Goal: Transaction & Acquisition: Subscribe to service/newsletter

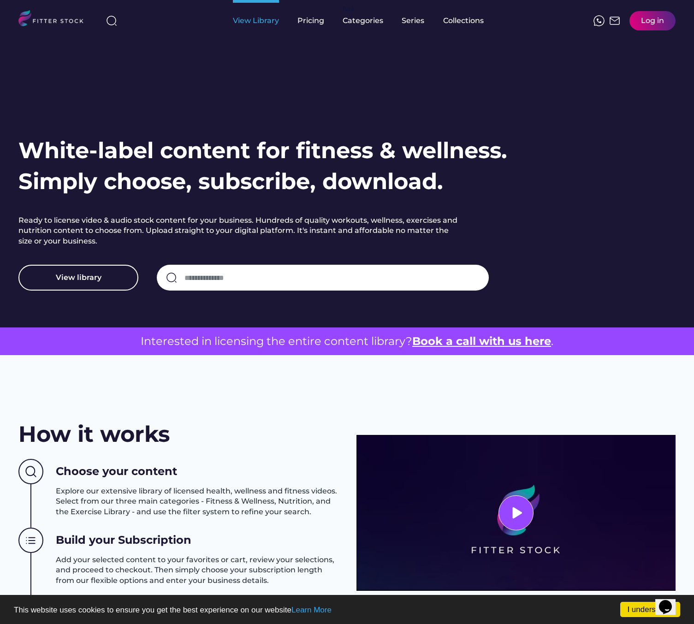
click at [270, 22] on div "View Library" at bounding box center [256, 21] width 46 height 10
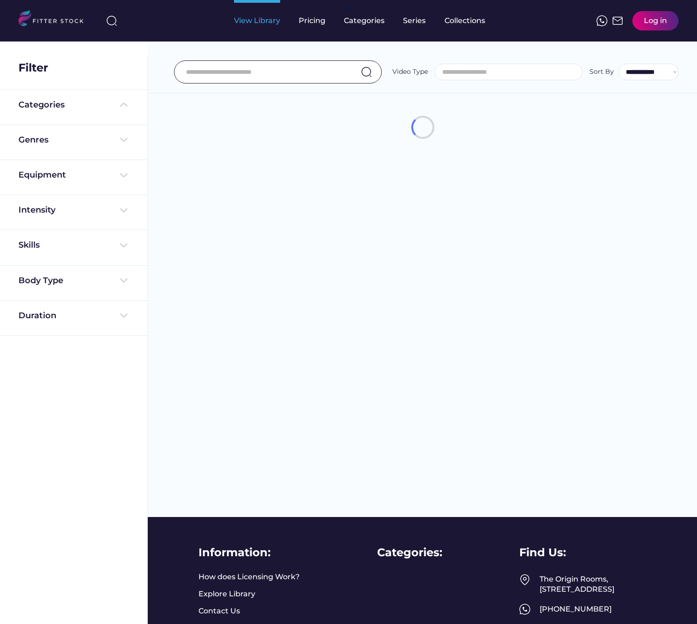
select select
select select "**********"
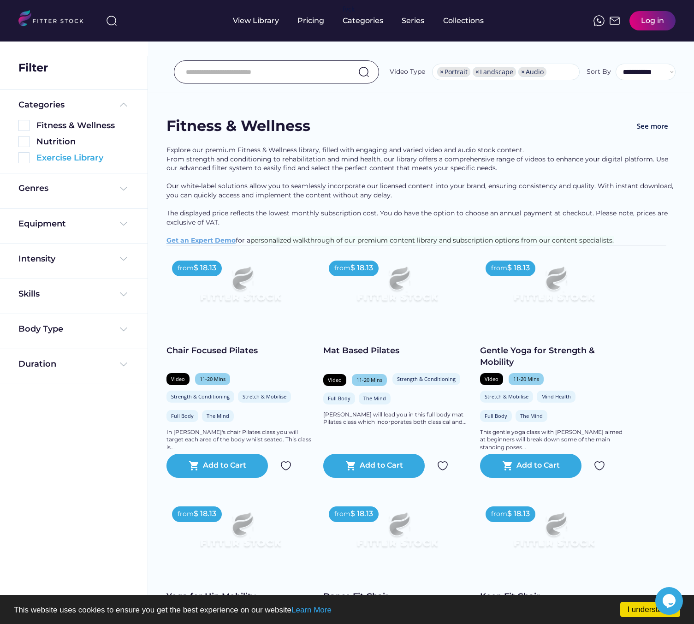
click at [24, 157] on img at bounding box center [23, 157] width 11 height 11
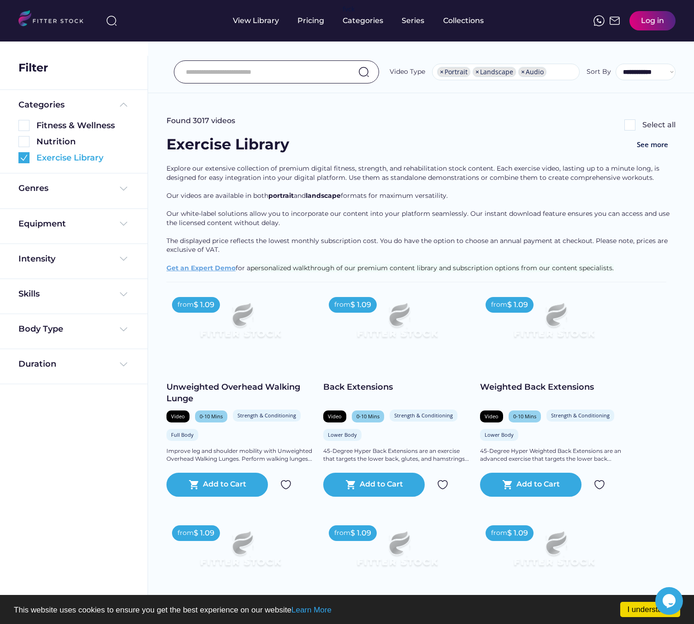
click at [24, 157] on img at bounding box center [23, 157] width 11 height 11
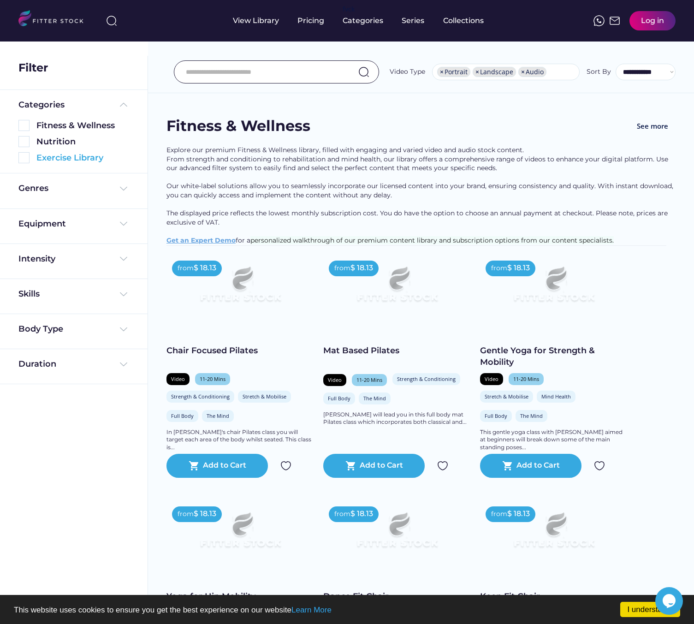
click at [25, 158] on img at bounding box center [23, 157] width 11 height 11
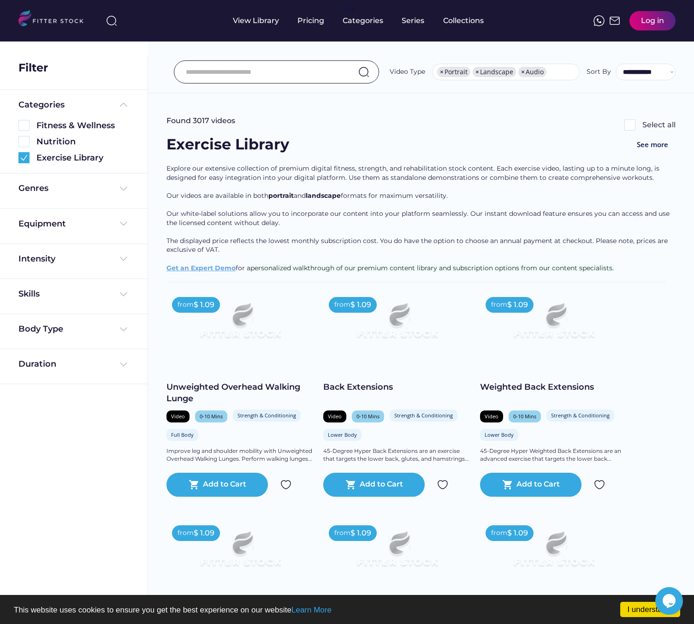
click at [242, 387] on div "Unweighted Overhead Walking Lunge" at bounding box center [241, 393] width 148 height 23
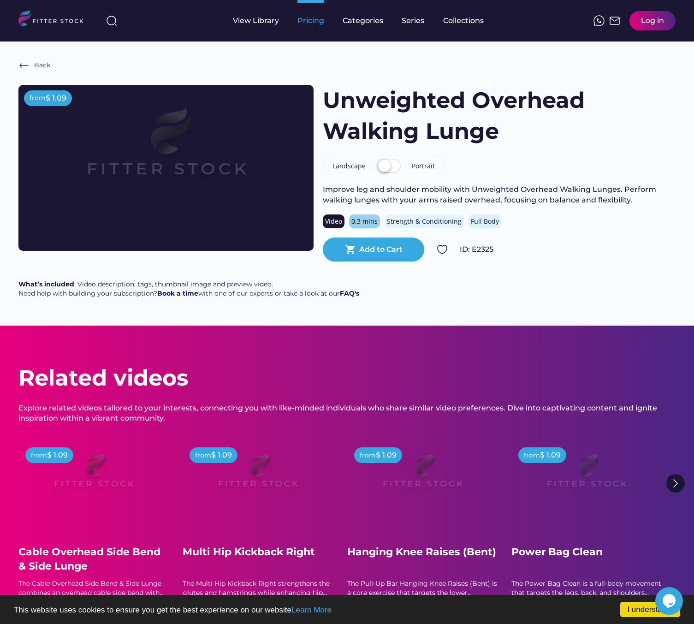
click at [309, 21] on div "Pricing" at bounding box center [311, 21] width 27 height 10
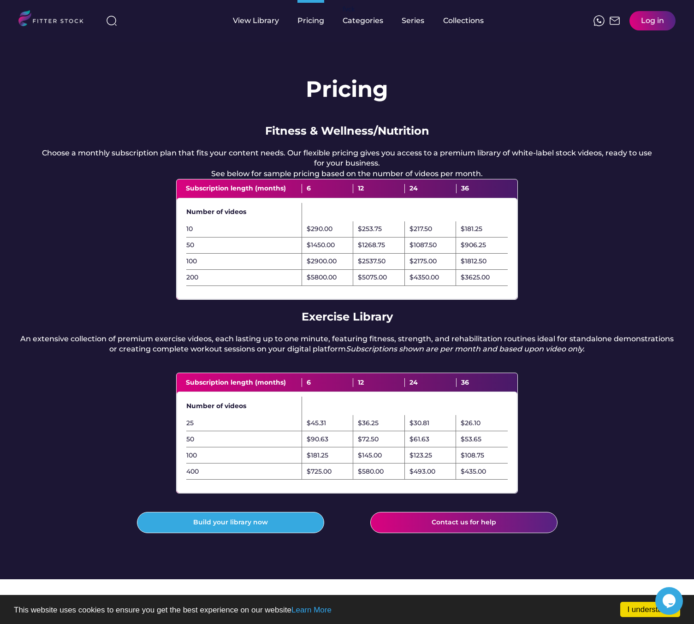
drag, startPoint x: 412, startPoint y: 239, endPoint x: 436, endPoint y: 242, distance: 24.6
click at [446, 238] on div "$217.50" at bounding box center [431, 229] width 52 height 16
drag, startPoint x: 239, startPoint y: 200, endPoint x: 271, endPoint y: 199, distance: 31.9
click at [271, 193] on div "Subscription length (months)" at bounding box center [244, 188] width 116 height 9
drag, startPoint x: 408, startPoint y: 199, endPoint x: 394, endPoint y: 215, distance: 21.6
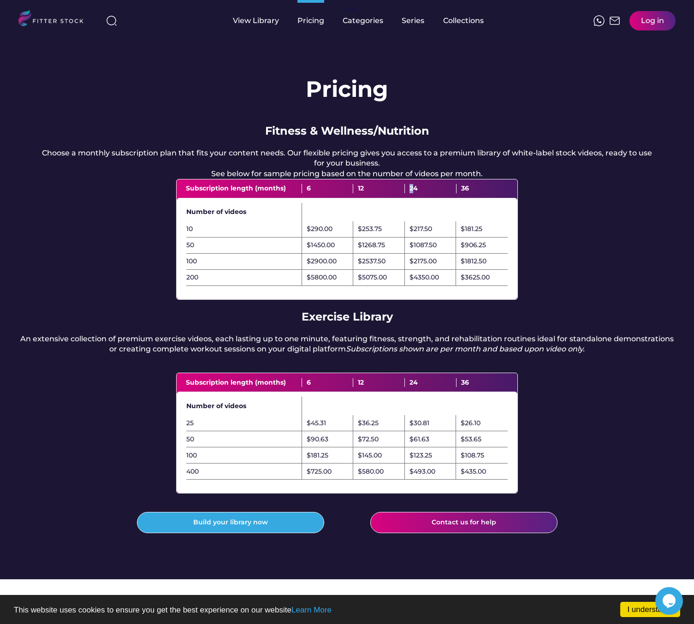
click at [412, 193] on div "24" at bounding box center [431, 188] width 52 height 9
click at [288, 388] on div "Subscription length (months)" at bounding box center [244, 382] width 116 height 9
drag, startPoint x: 383, startPoint y: 492, endPoint x: 367, endPoint y: 499, distance: 18.0
click at [355, 480] on div "$580.00" at bounding box center [379, 472] width 52 height 16
drag, startPoint x: 442, startPoint y: 492, endPoint x: 419, endPoint y: 492, distance: 23.5
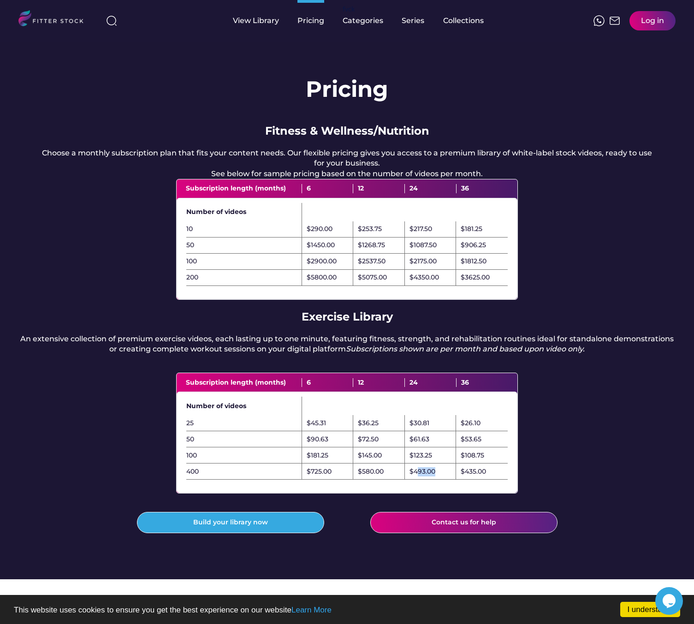
click at [419, 480] on div "$493.00" at bounding box center [431, 472] width 52 height 16
drag, startPoint x: 491, startPoint y: 491, endPoint x: 438, endPoint y: 502, distance: 53.4
click at [474, 480] on div "$435.00" at bounding box center [482, 472] width 52 height 16
click at [387, 431] on div "$36.25" at bounding box center [379, 423] width 52 height 16
drag, startPoint x: 260, startPoint y: 403, endPoint x: 287, endPoint y: 403, distance: 26.8
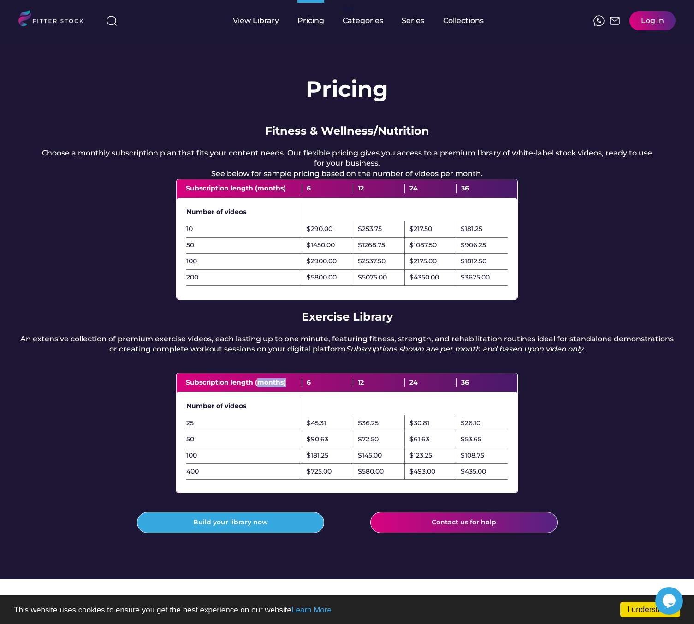
click at [287, 388] on div "Subscription length (months)" at bounding box center [244, 382] width 116 height 9
drag, startPoint x: 311, startPoint y: 402, endPoint x: 302, endPoint y: 403, distance: 9.3
click at [302, 388] on div "6" at bounding box center [328, 382] width 52 height 9
drag, startPoint x: 341, startPoint y: 494, endPoint x: 305, endPoint y: 493, distance: 35.6
click at [305, 480] on div "$725.00" at bounding box center [328, 472] width 52 height 16
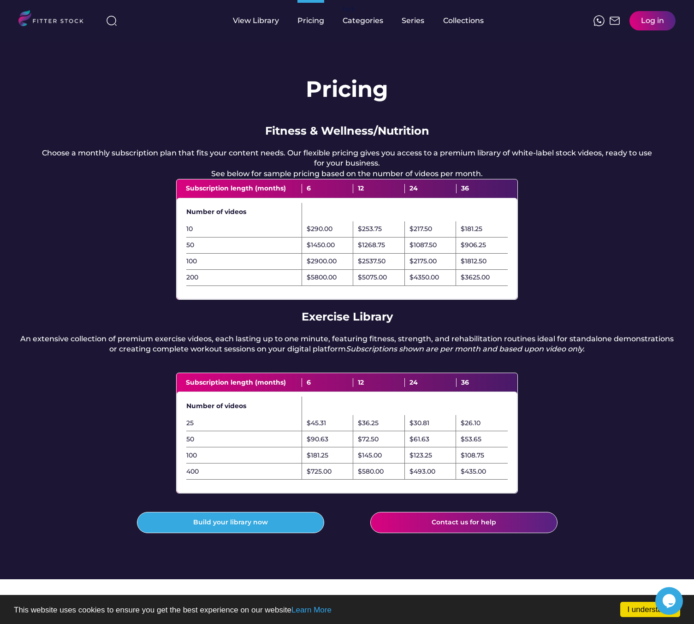
click at [270, 90] on div "Pricing Fitness & Wellness/Nutrition Choose a monthly subscription plan that fi…" at bounding box center [347, 311] width 694 height 538
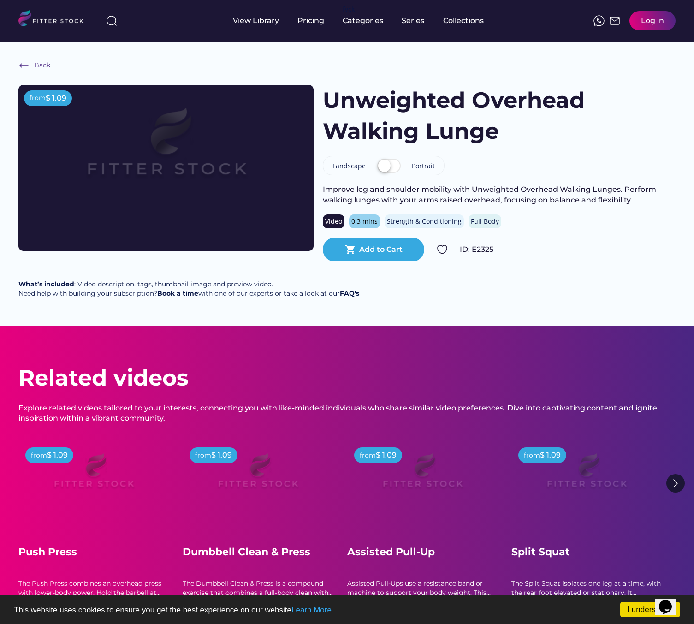
click at [395, 163] on label at bounding box center [389, 166] width 28 height 20
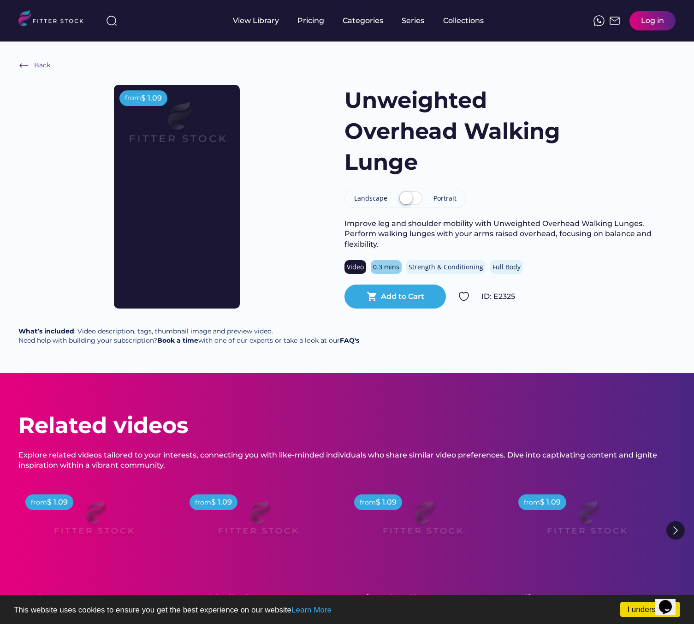
click at [407, 196] on label at bounding box center [411, 199] width 28 height 20
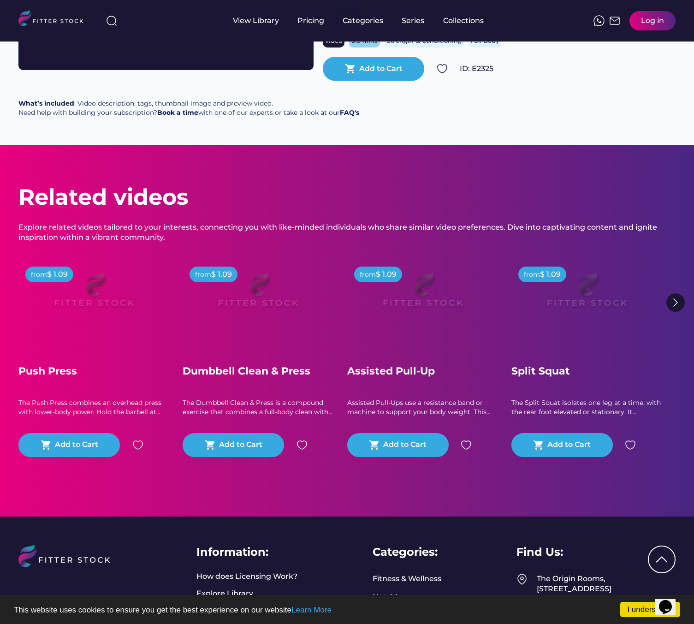
scroll to position [184, 0]
